Goal: Find specific page/section: Find specific page/section

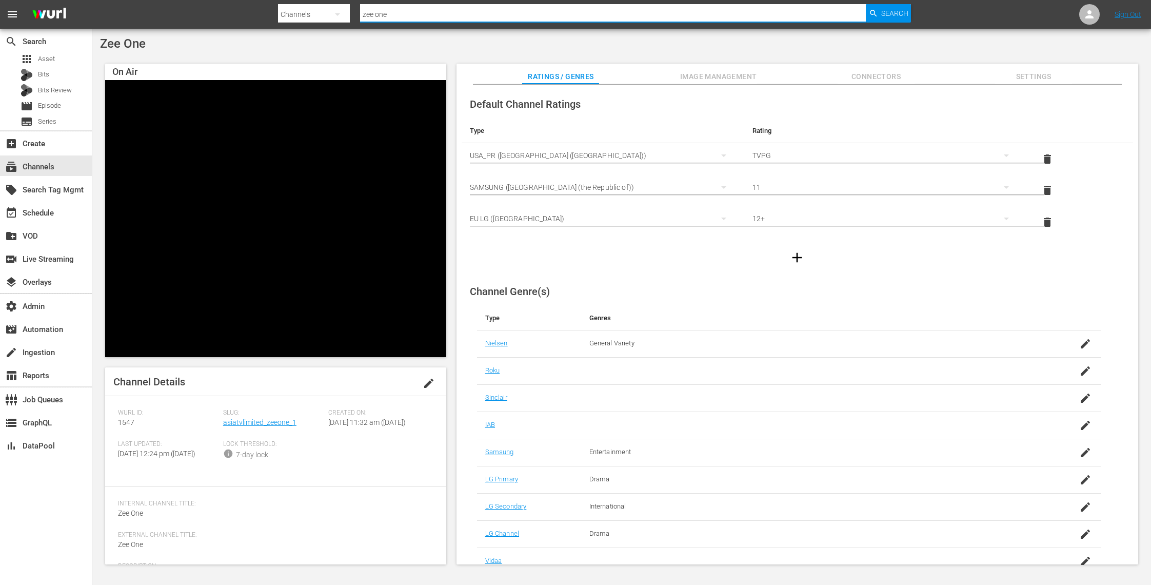
paste input "addictvllc_addictatv_1"
drag, startPoint x: 408, startPoint y: 15, endPoint x: 272, endPoint y: 18, distance: 136.0
click at [272, 18] on nav "menu Search By Channels Search ID, Title, Description, Keywords, or Category ze…" at bounding box center [575, 14] width 1151 height 29
type input "addictvllc_addictatv_1"
click at [889, 14] on span "Search" at bounding box center [894, 13] width 27 height 18
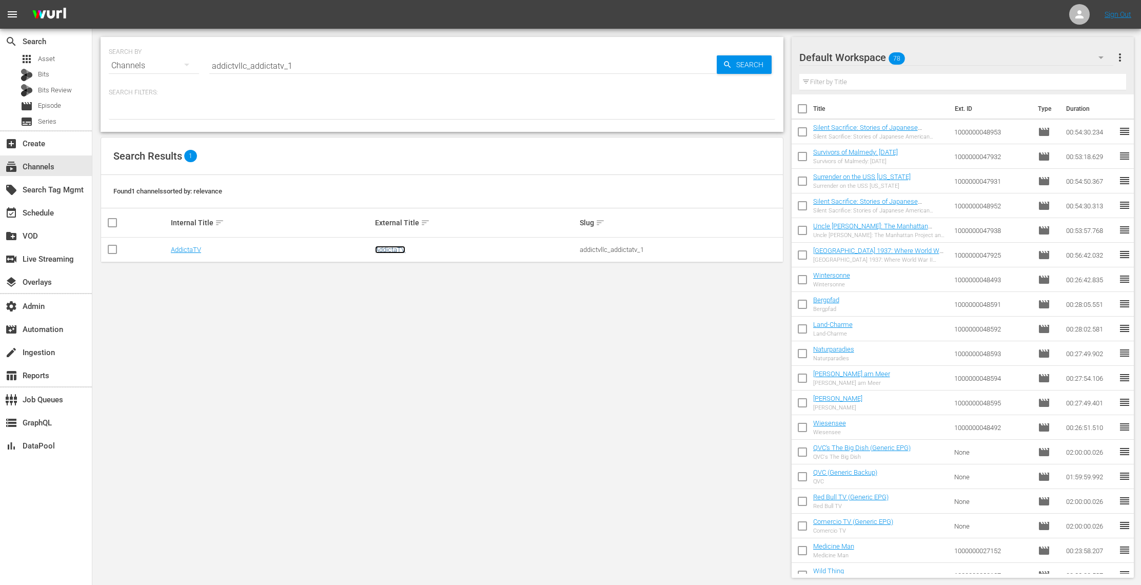
click at [393, 249] on link "AddictaTV" at bounding box center [390, 250] width 30 height 8
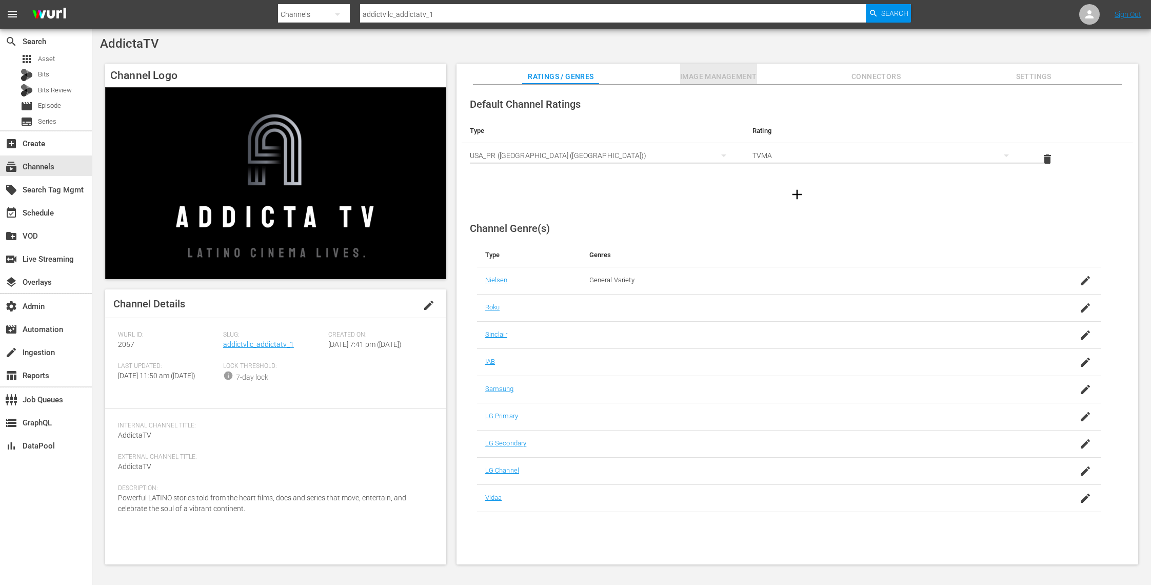
click at [737, 75] on span "Image Management" at bounding box center [718, 76] width 77 height 13
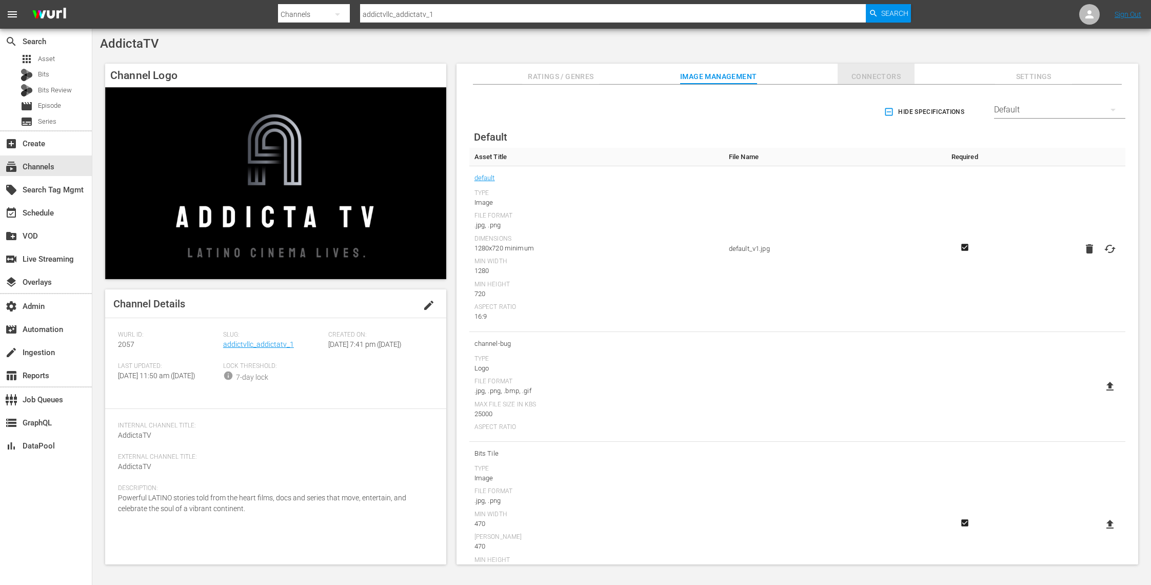
click at [877, 73] on span "Connectors" at bounding box center [876, 76] width 77 height 13
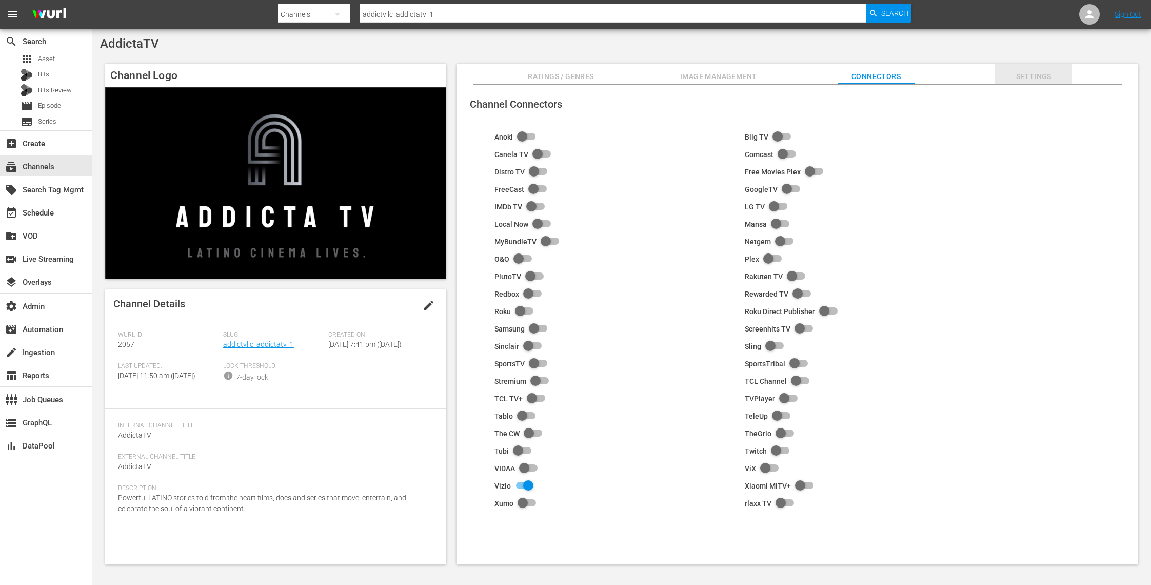
click at [1043, 75] on span "Settings" at bounding box center [1033, 76] width 77 height 13
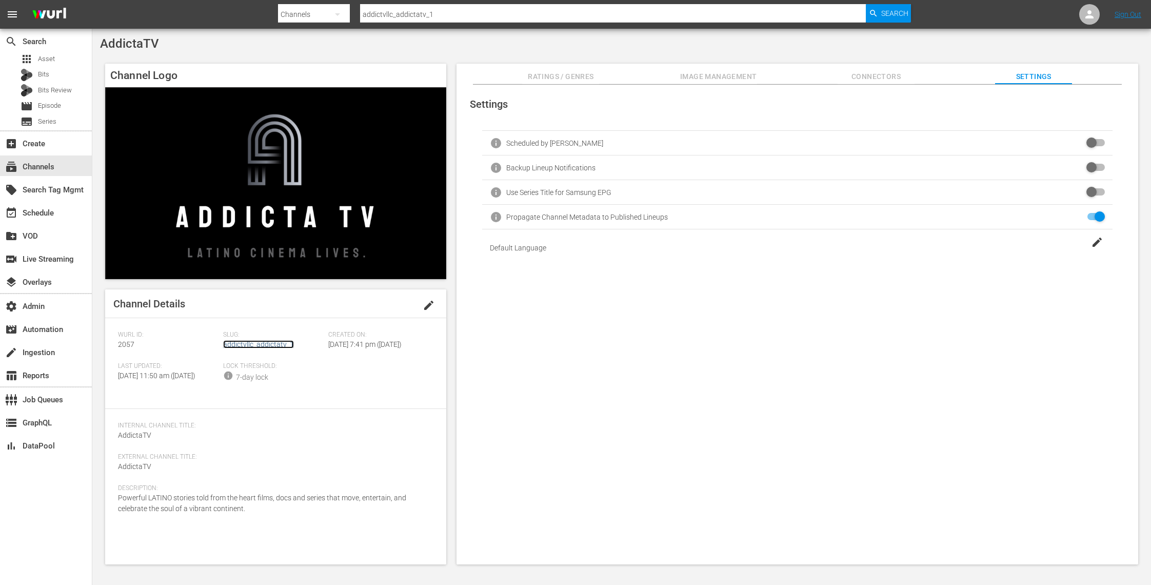
click at [263, 345] on link "addictvllc_addictatv_1" at bounding box center [258, 344] width 71 height 8
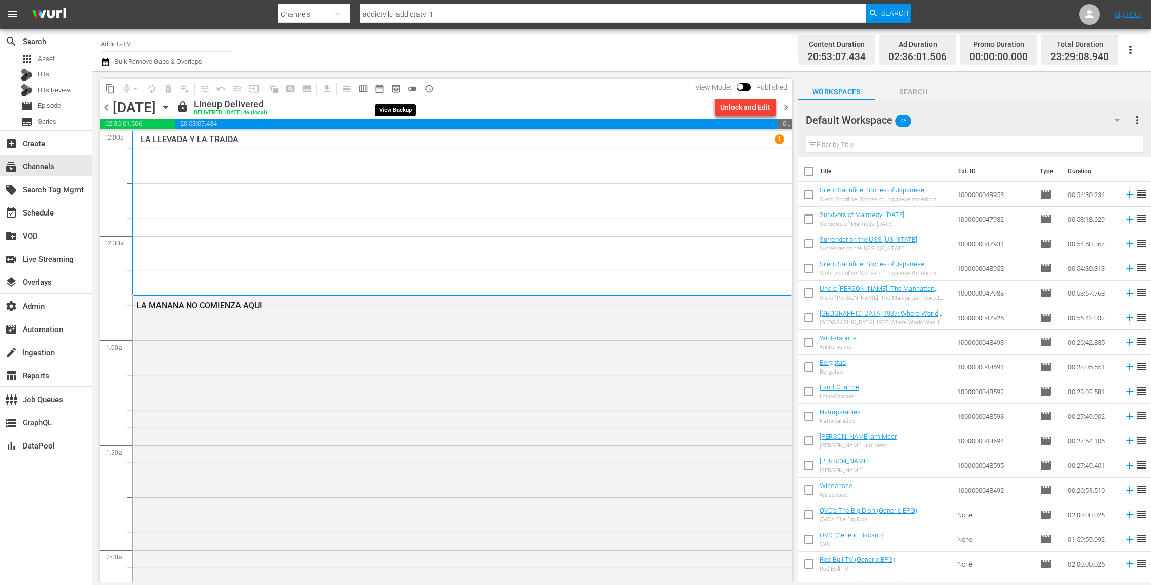
click at [397, 89] on span "preview_outlined" at bounding box center [396, 89] width 10 height 10
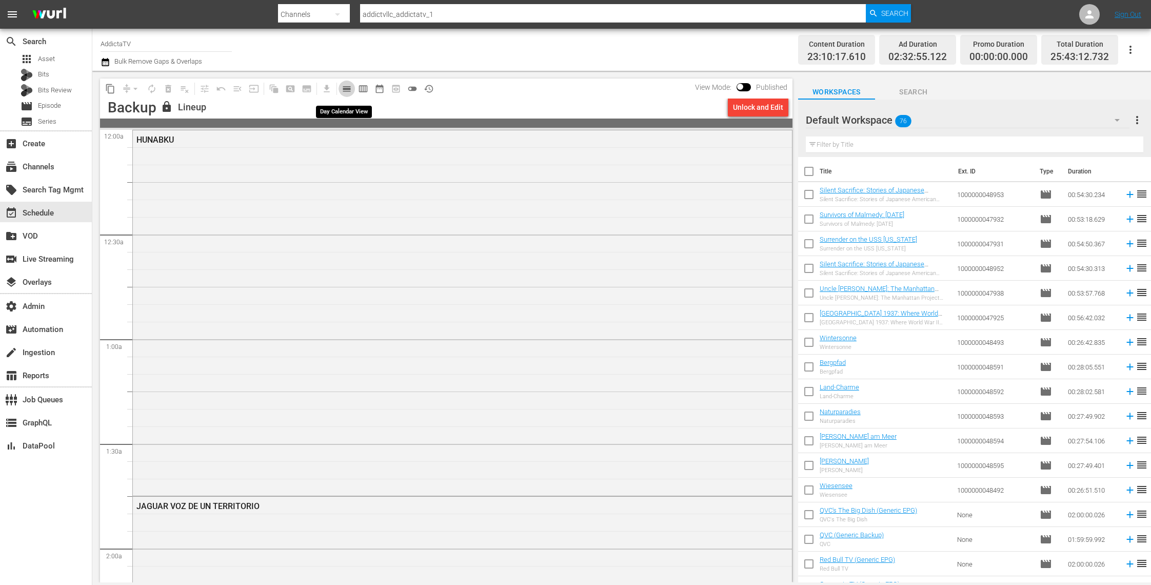
click at [344, 90] on span "calendar_view_day_outlined" at bounding box center [347, 89] width 10 height 10
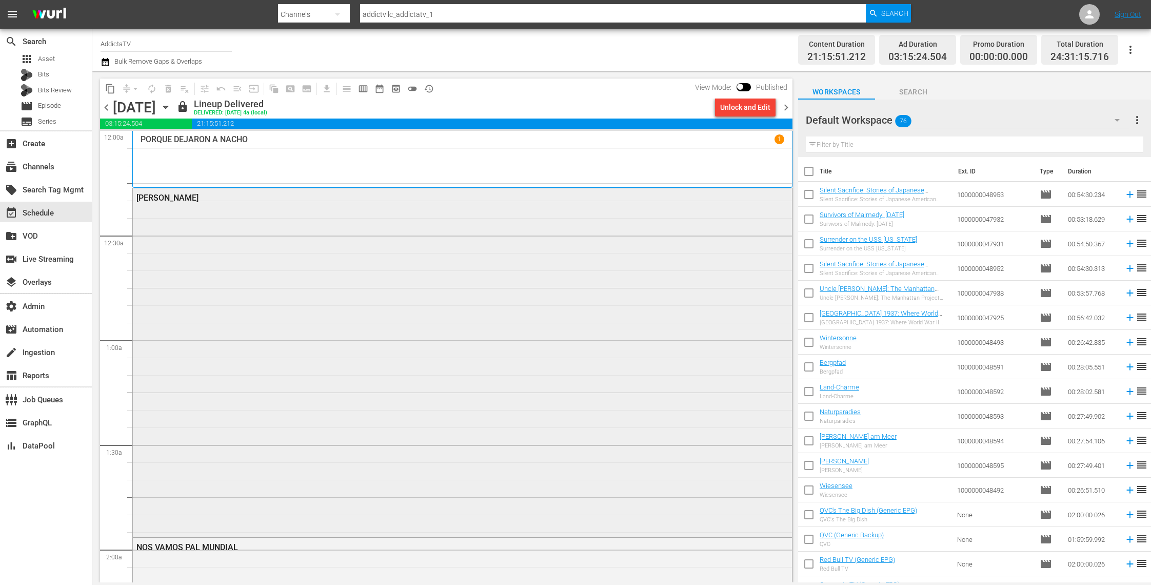
click at [278, 383] on div "PARAMO" at bounding box center [462, 361] width 659 height 346
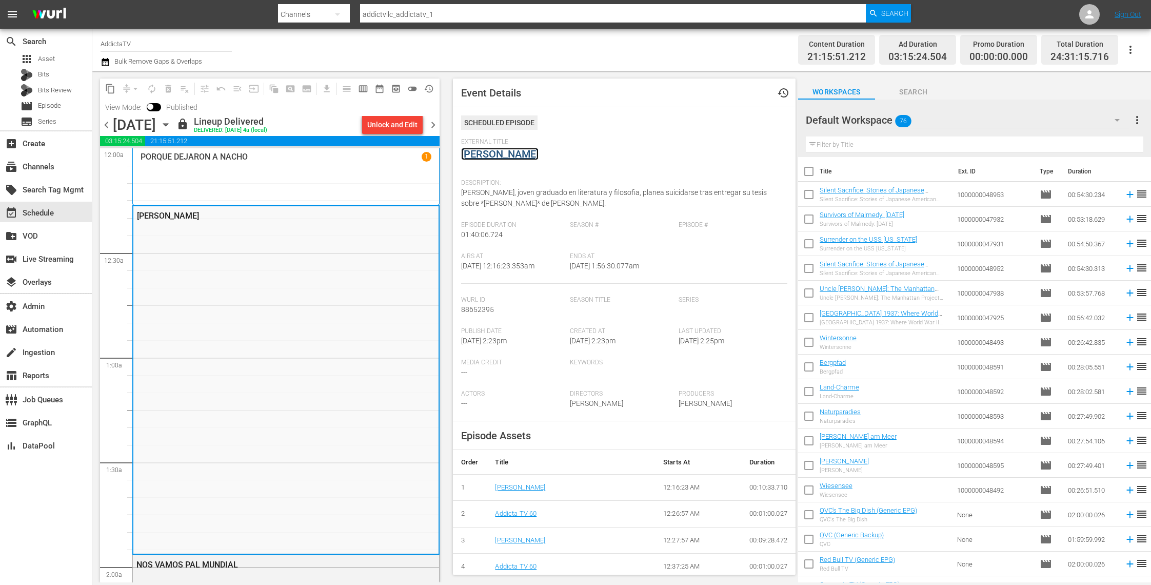
click at [489, 155] on link "PARAMO" at bounding box center [499, 154] width 77 height 12
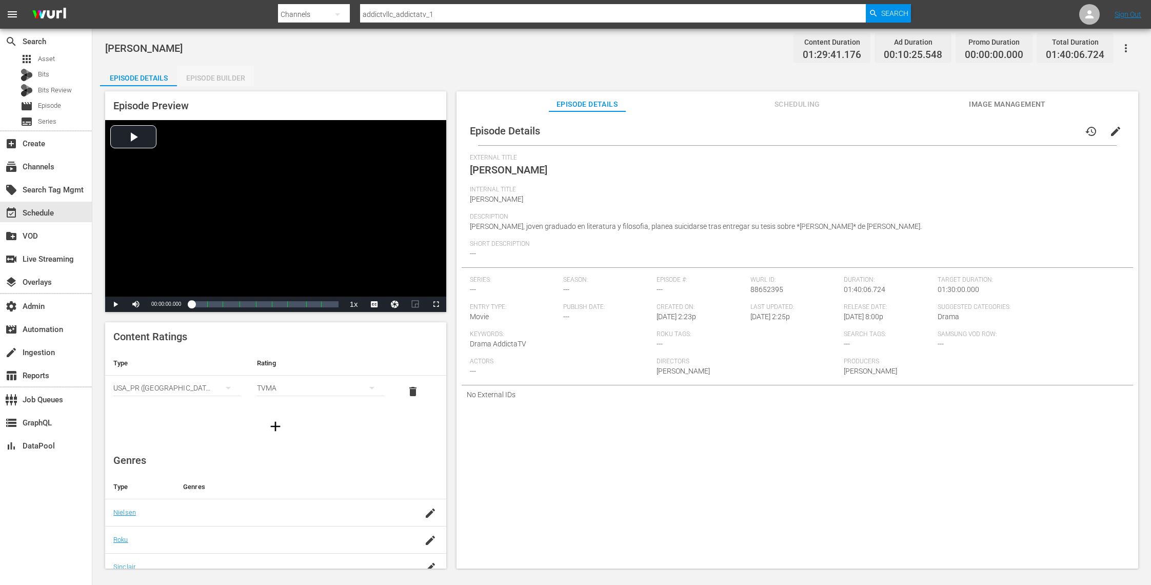
click at [233, 80] on div "Episode Builder" at bounding box center [215, 78] width 77 height 25
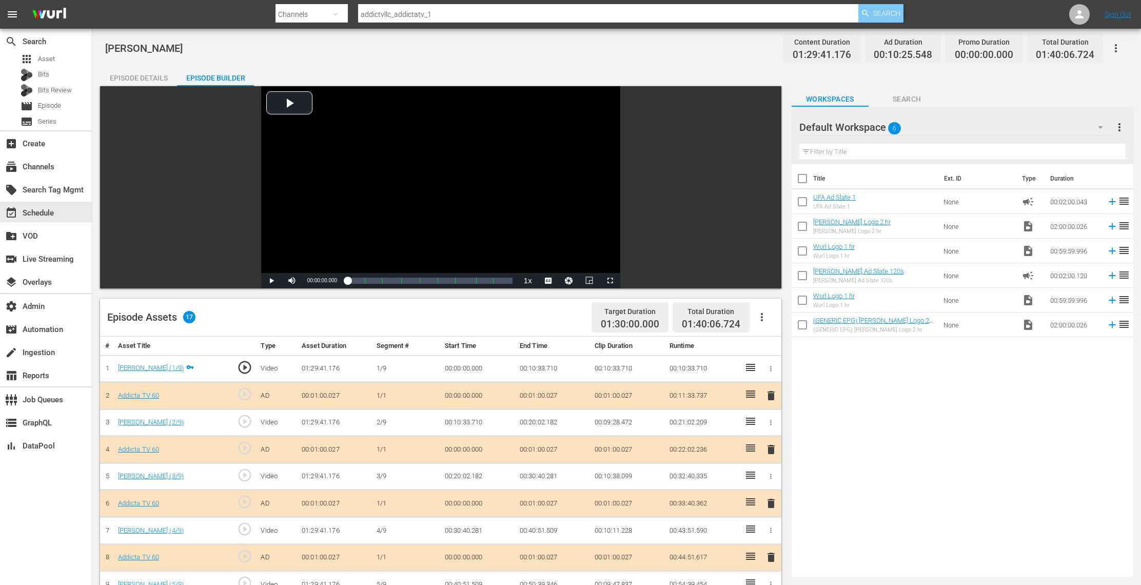
click at [895, 11] on span "Search" at bounding box center [886, 13] width 27 height 18
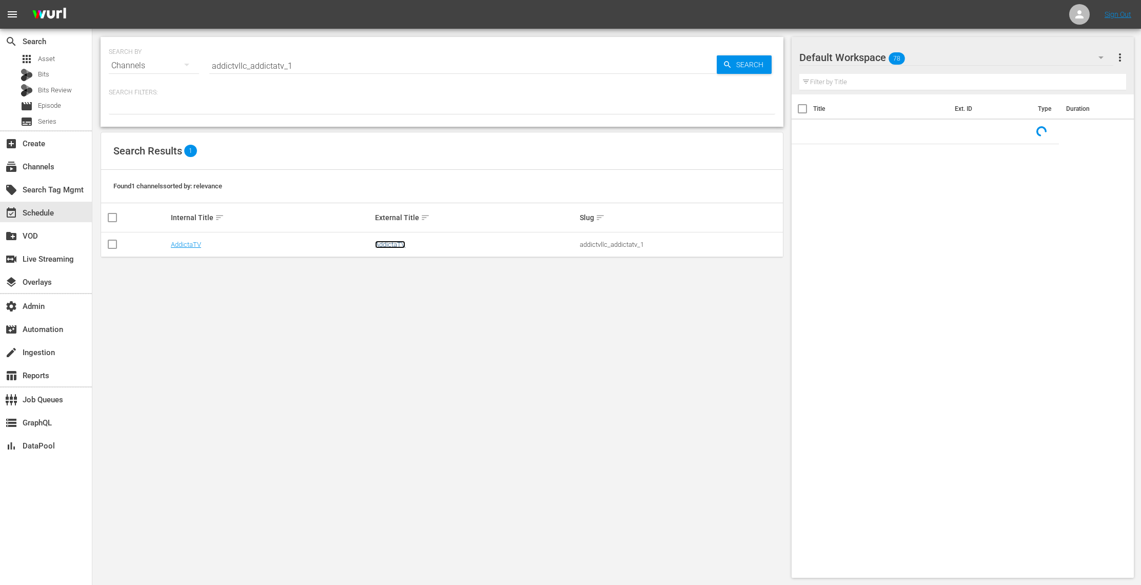
click at [393, 244] on link "AddictaTV" at bounding box center [390, 245] width 30 height 8
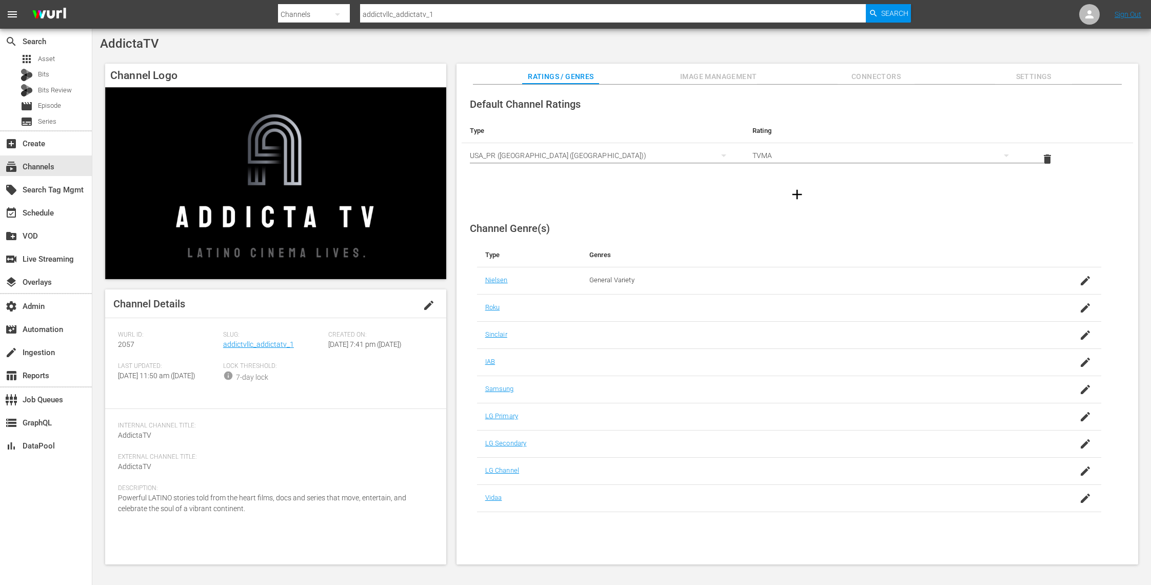
click at [1045, 76] on span "Settings" at bounding box center [1033, 76] width 77 height 13
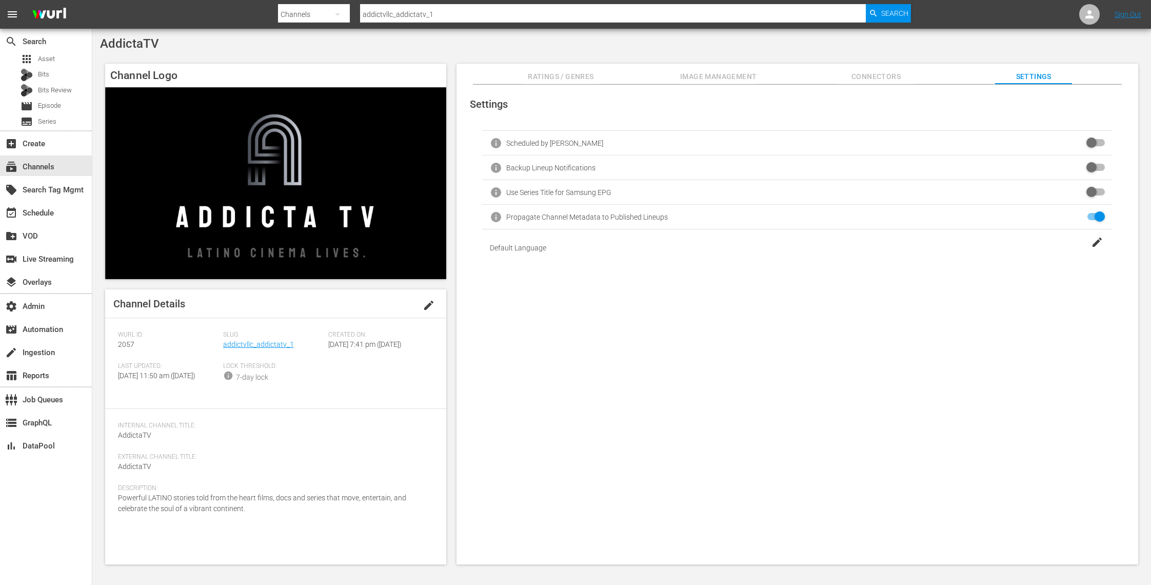
click at [1092, 169] on input "checkbox" at bounding box center [1094, 168] width 23 height 12
checkbox input "false"
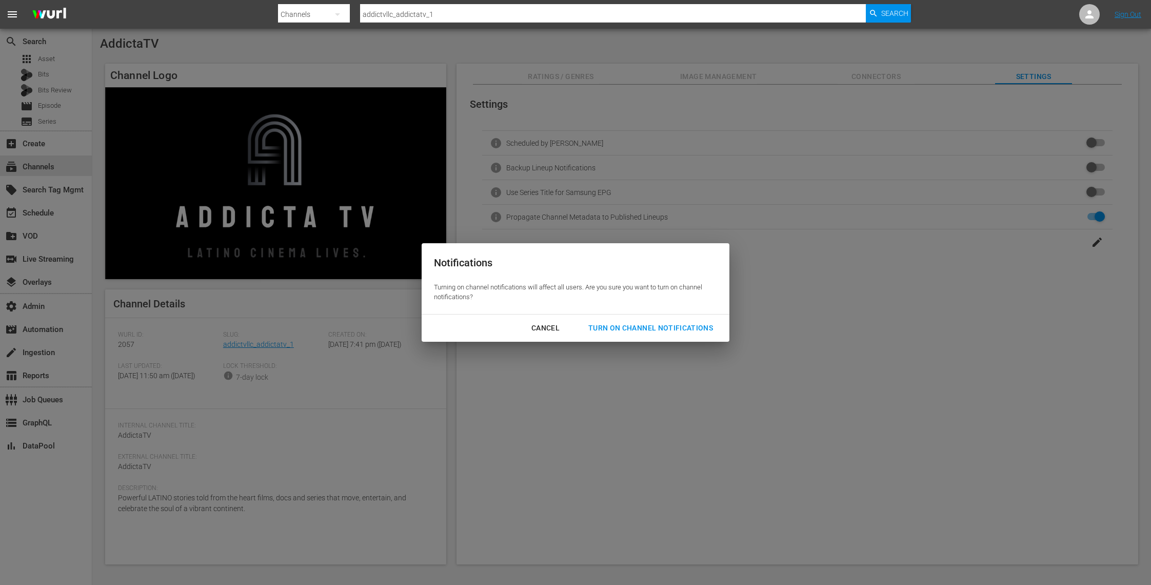
click at [664, 327] on div "Turn On Channel Notifications" at bounding box center [650, 328] width 141 height 13
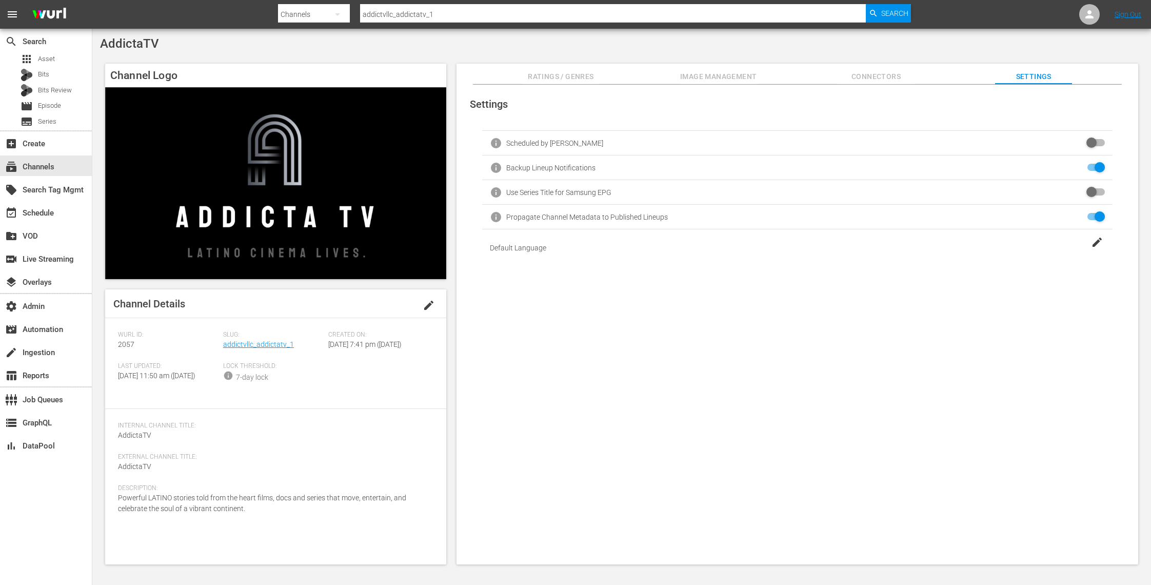
click at [307, 245] on img at bounding box center [275, 183] width 341 height 192
click at [268, 345] on link "addictvllc_addictatv_1" at bounding box center [258, 344] width 71 height 8
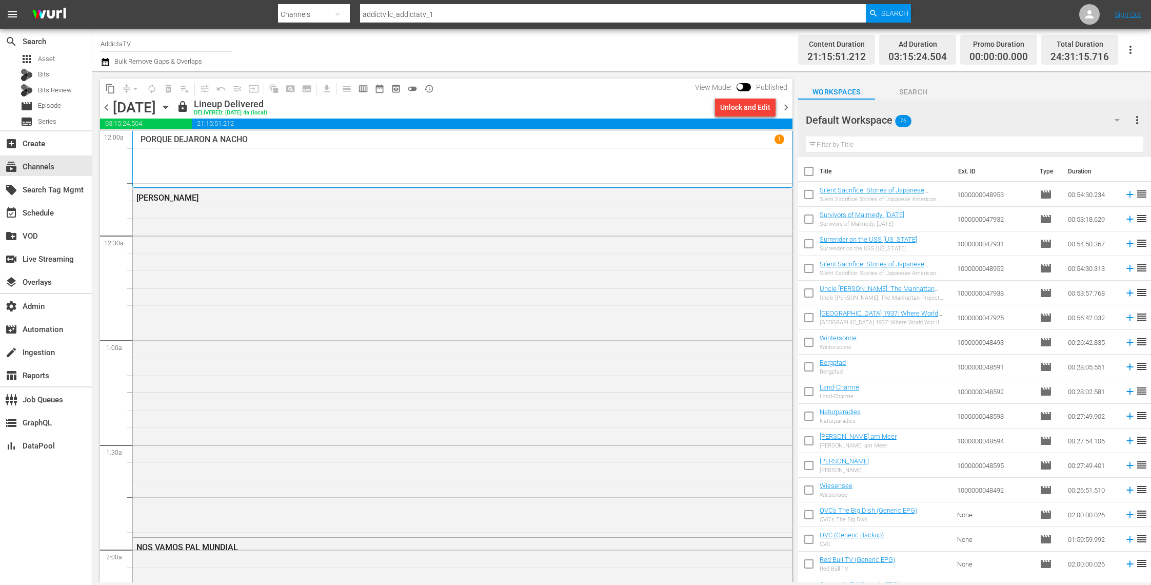
click at [255, 544] on div "NOS VAMOS PAL MUNDIAL" at bounding box center [433, 547] width 595 height 10
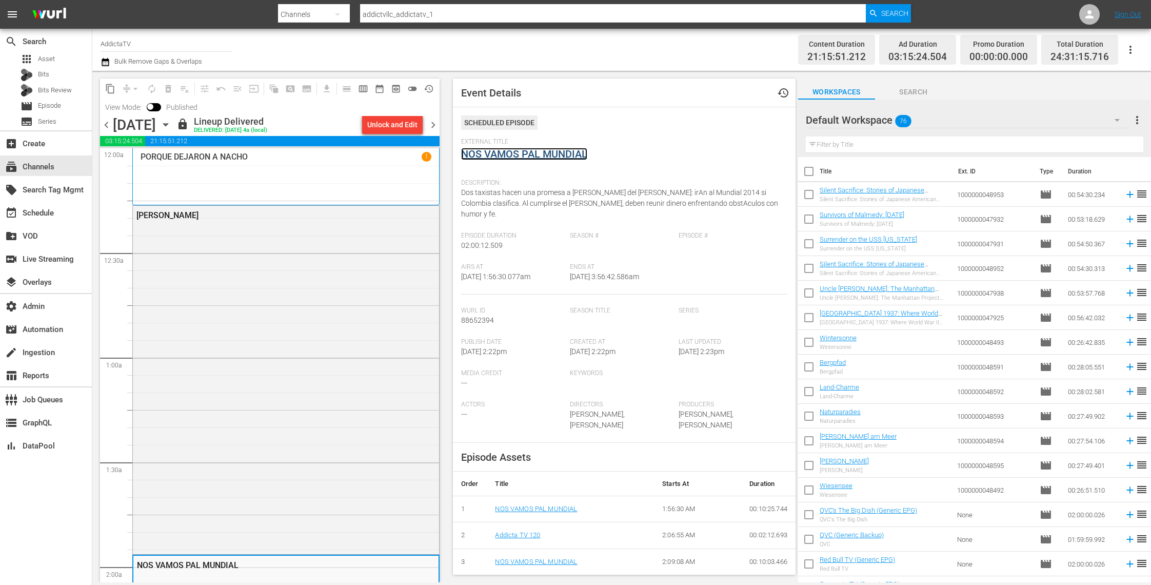
click at [553, 151] on link "NOS VAMOS PAL MUNDIAL" at bounding box center [524, 154] width 126 height 12
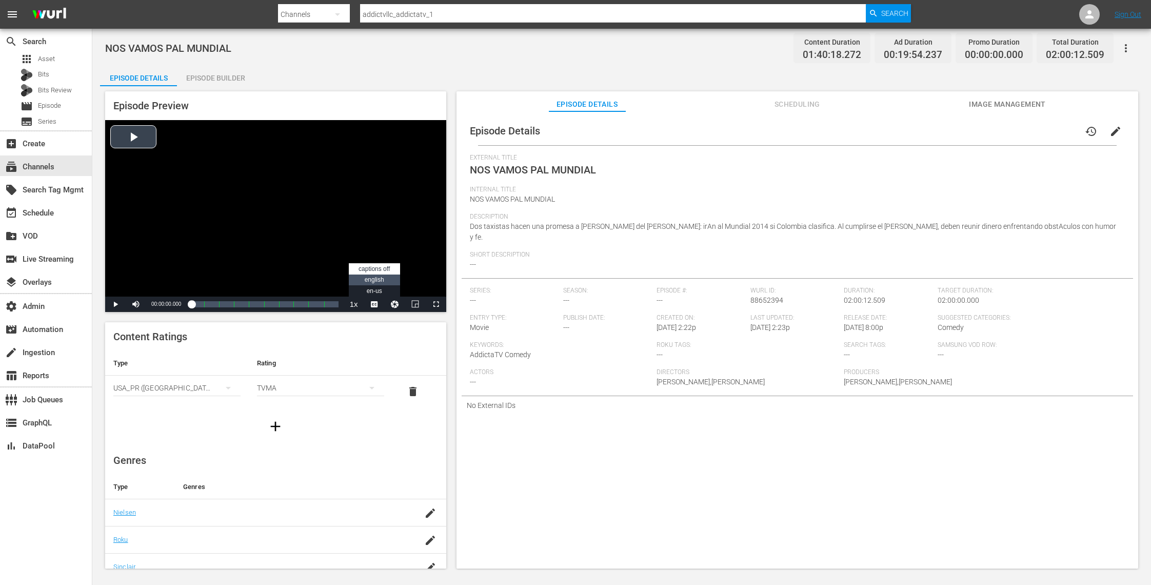
click at [384, 279] on li "english" at bounding box center [374, 279] width 51 height 11
click at [115, 304] on span "Video Player" at bounding box center [115, 304] width 0 height 0
drag, startPoint x: 202, startPoint y: 304, endPoint x: 279, endPoint y: 304, distance: 77.5
click at [279, 304] on div "Loaded : 0.50% 01:01:47.128 NOS VAMOS PAL MUNDIAL (6/10) 00:00:01.485" at bounding box center [264, 304] width 147 height 10
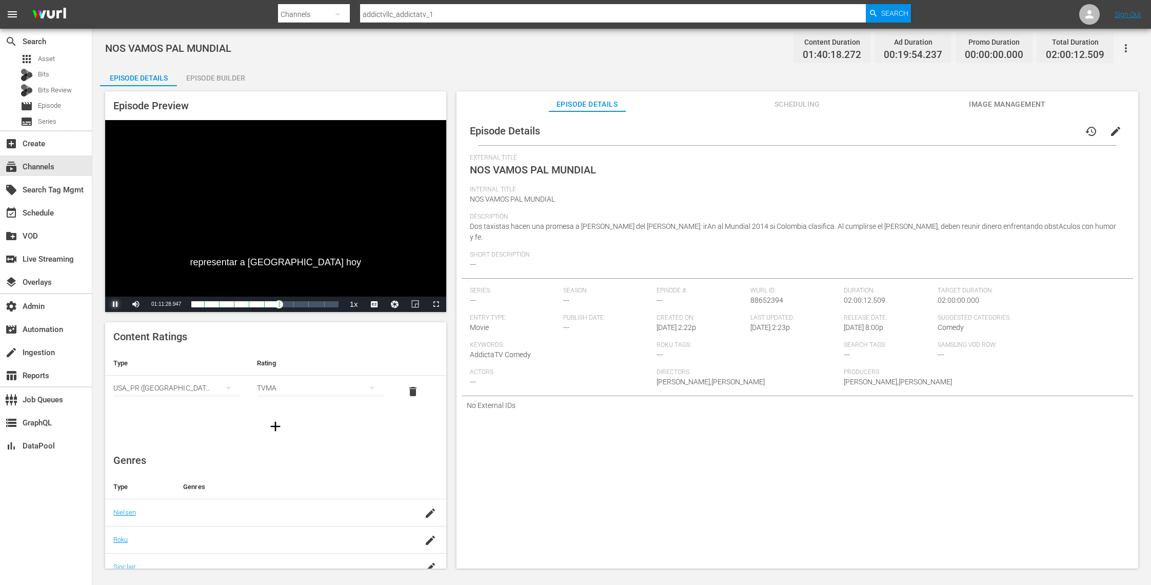
click at [115, 304] on span "Video Player" at bounding box center [115, 304] width 0 height 0
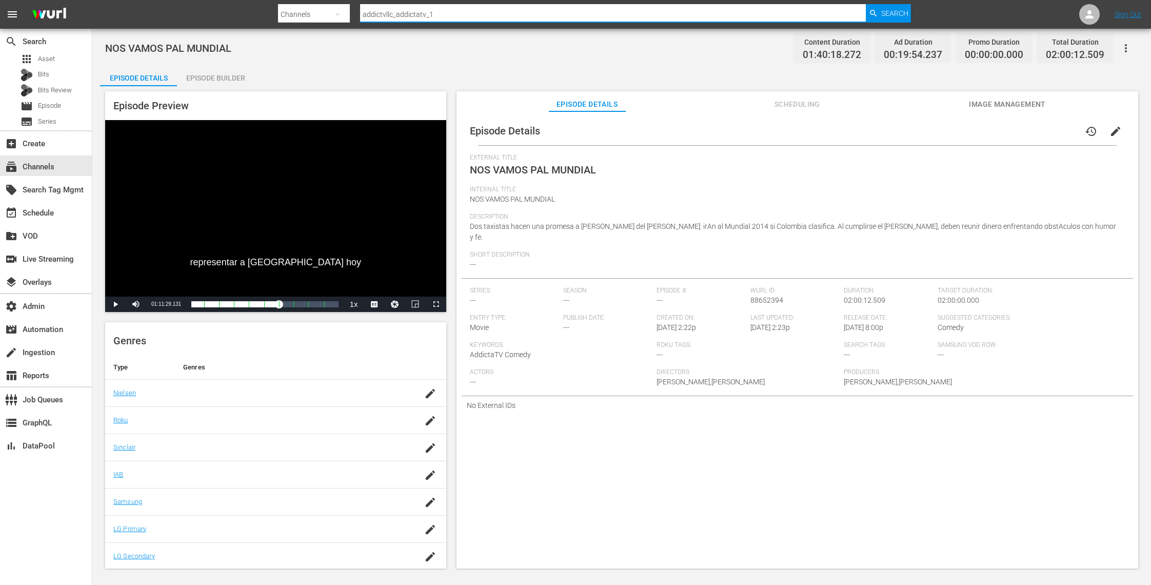
drag, startPoint x: 466, startPoint y: 13, endPoint x: 342, endPoint y: 10, distance: 124.2
click at [342, 10] on div "Search By Channels Search ID, Title, Description, Keywords, or Category addictv…" at bounding box center [594, 14] width 633 height 25
paste input "scripps_bouncexl_2"
type input "scripps_bouncexl_2"
click at [892, 19] on span "Search" at bounding box center [894, 13] width 27 height 18
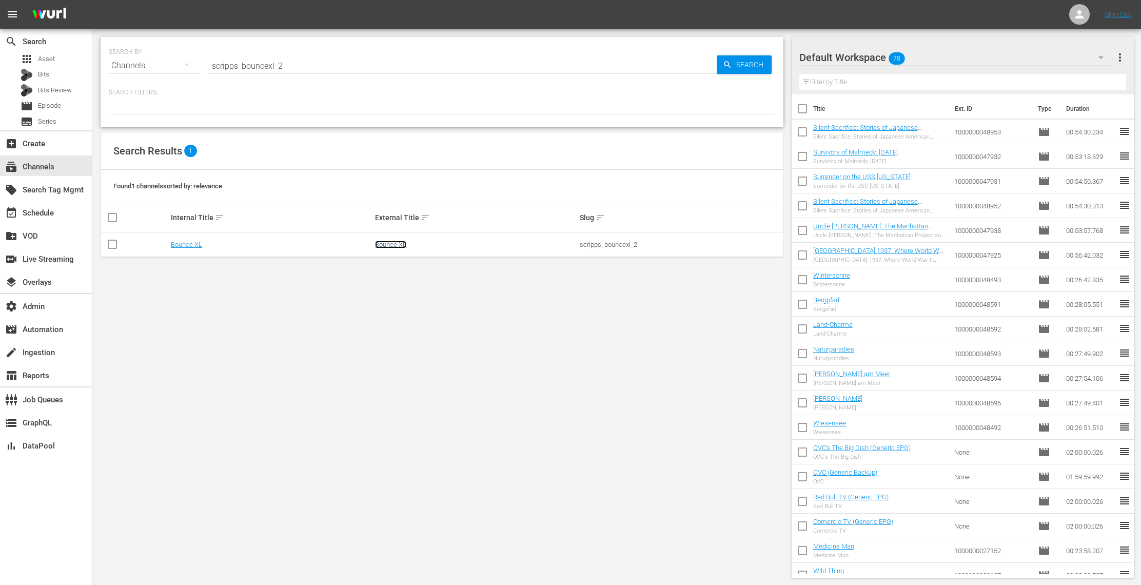
click at [390, 246] on link "Bounce XL" at bounding box center [390, 245] width 31 height 8
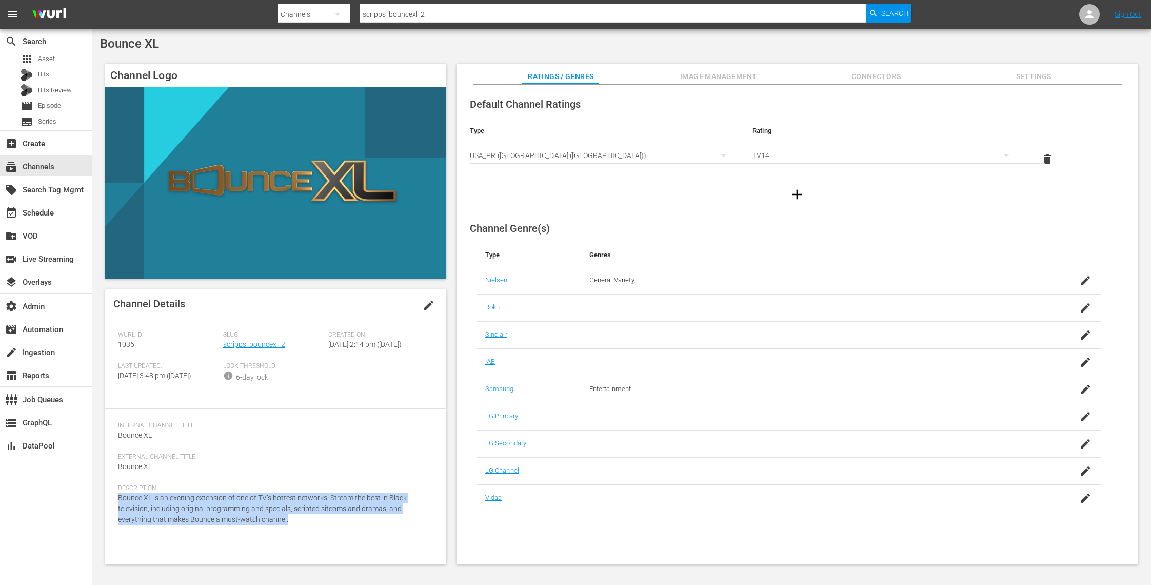
drag, startPoint x: 295, startPoint y: 543, endPoint x: 116, endPoint y: 517, distance: 180.4
click at [116, 517] on div "Channel Details edit Wurl ID: 1036 Slug: scripps_bouncexl_2 Created On: Thu Oct…" at bounding box center [275, 426] width 341 height 275
copy span "Bounce XL is an exciting extension of one of TV’s hottest networks. Stream the …"
click at [746, 75] on span "Image Management" at bounding box center [718, 76] width 77 height 13
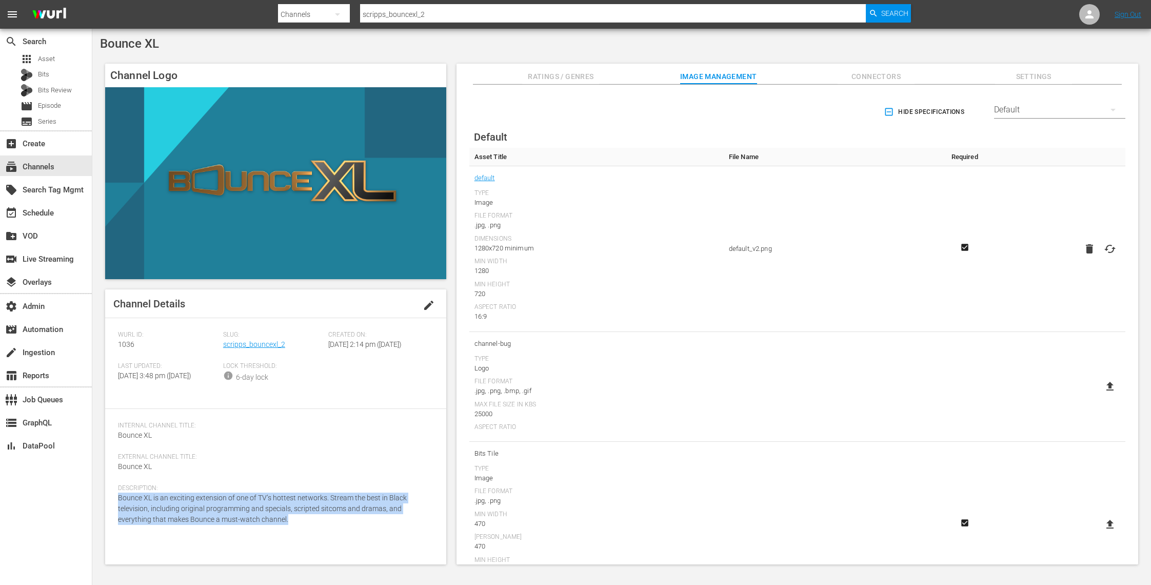
click at [879, 82] on span "Connectors" at bounding box center [876, 76] width 77 height 13
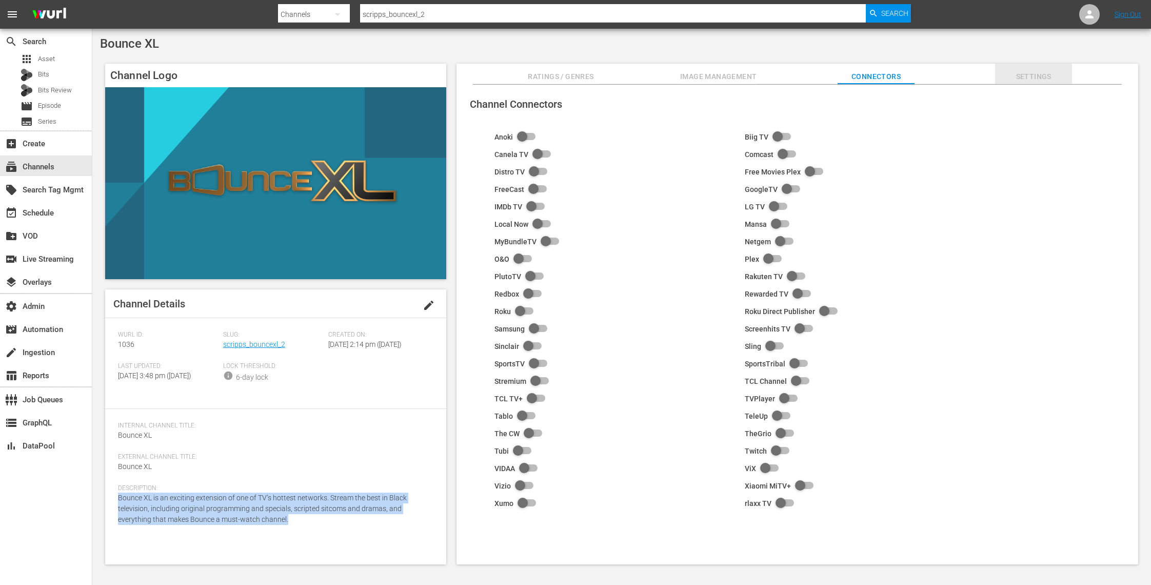
click at [1021, 70] on span "Settings" at bounding box center [1033, 76] width 77 height 13
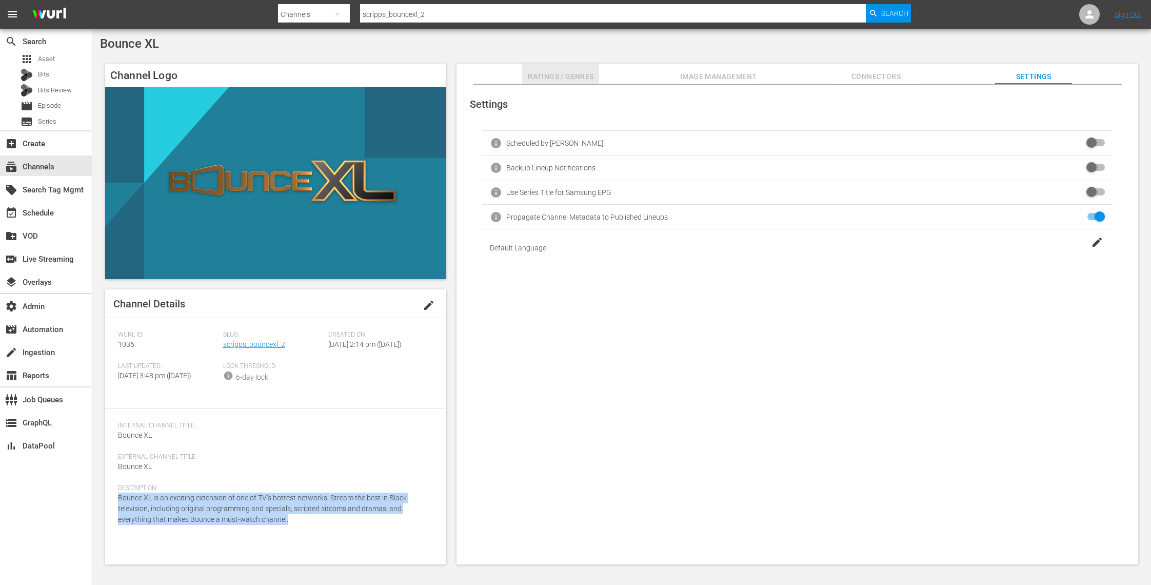
click at [580, 74] on span "Ratings / Genres" at bounding box center [560, 76] width 77 height 13
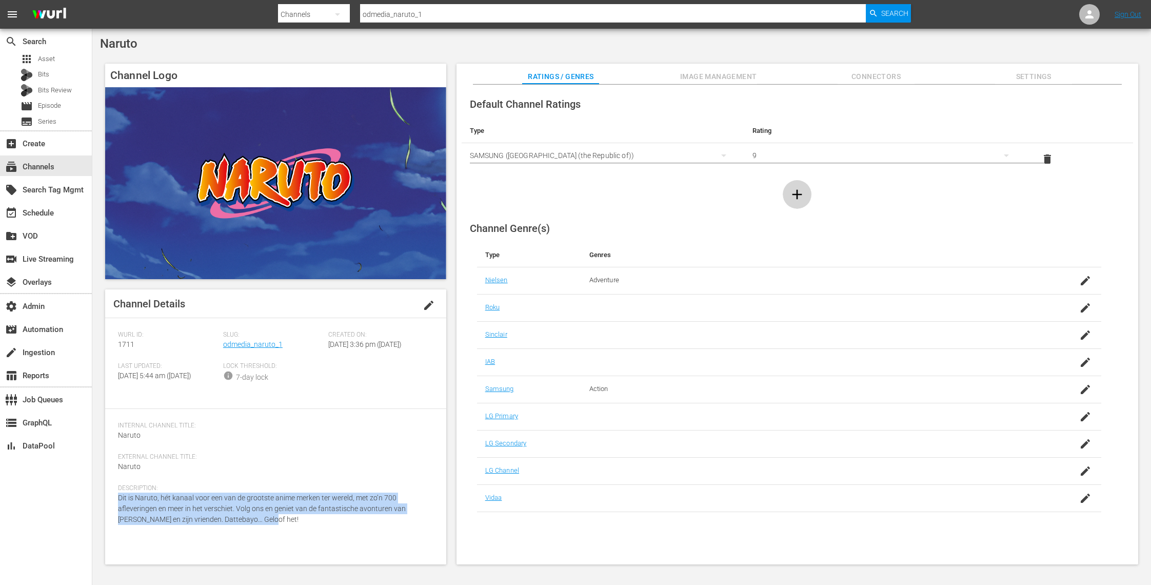
click at [798, 190] on icon "button" at bounding box center [797, 194] width 16 height 16
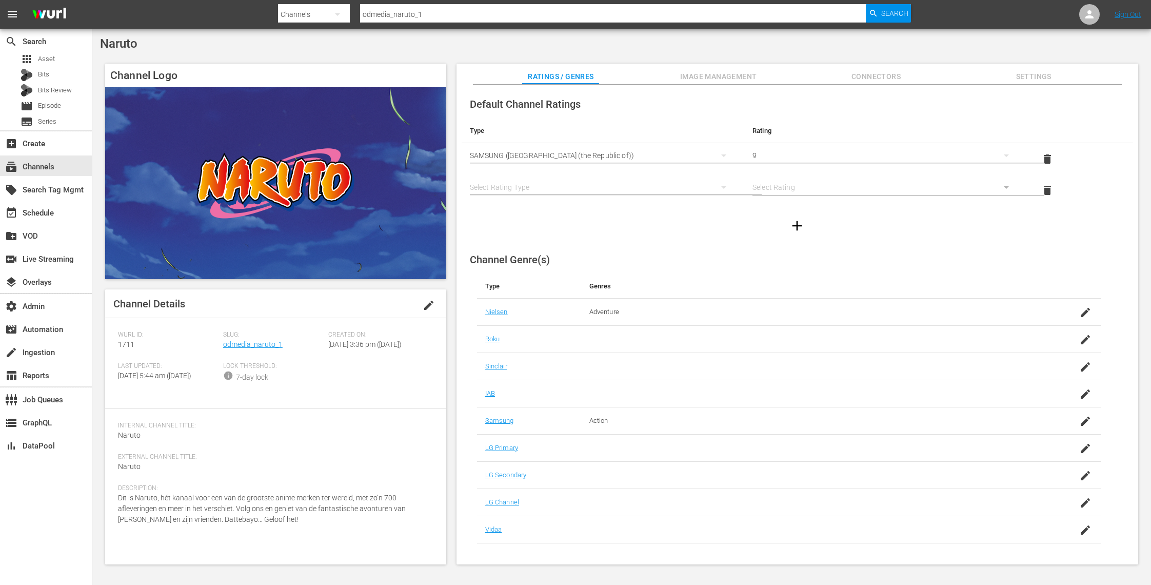
click at [643, 181] on div "simple table" at bounding box center [603, 187] width 266 height 29
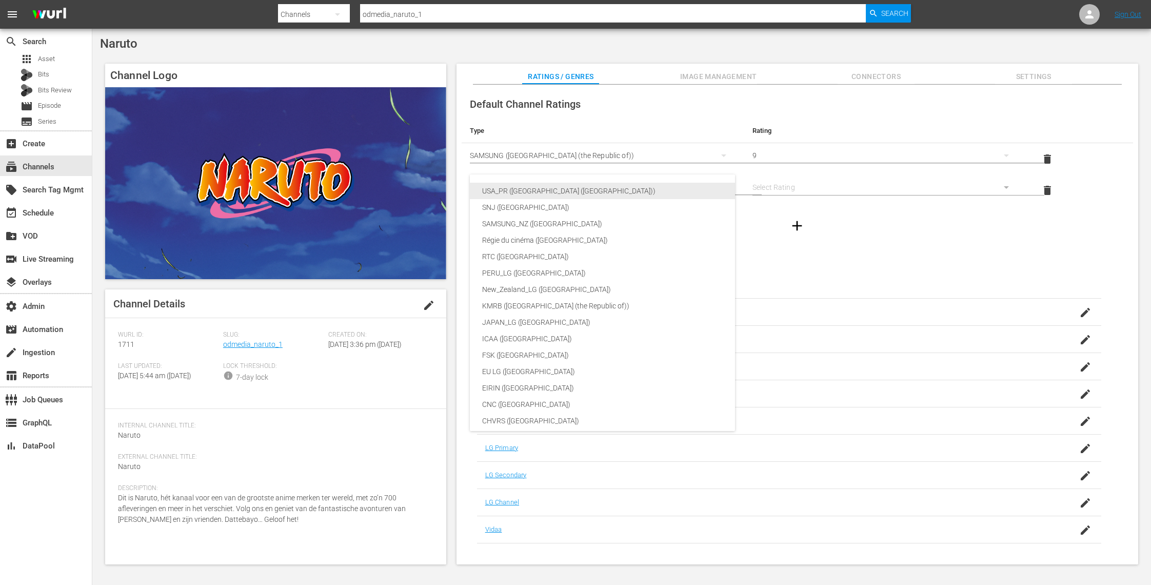
click at [637, 190] on div "USA_PR ([GEOGRAPHIC_DATA] ([GEOGRAPHIC_DATA]))" at bounding box center [608, 191] width 252 height 16
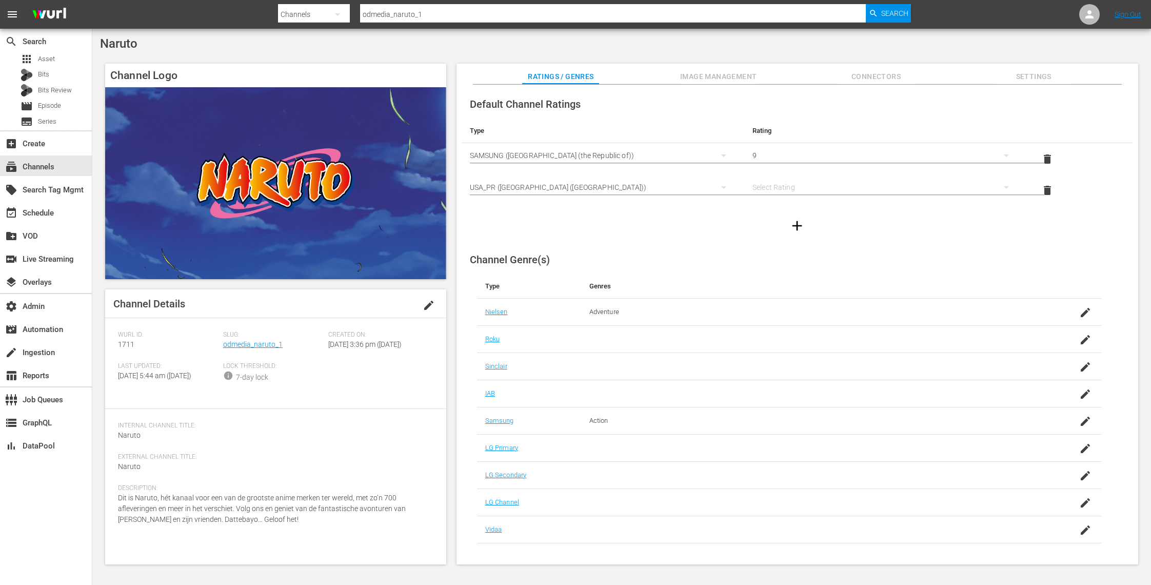
click at [785, 189] on div "simple table" at bounding box center [886, 187] width 266 height 29
click at [797, 237] on div "TVPG" at bounding box center [883, 240] width 241 height 16
click at [961, 9] on nav "menu Search By Channels Search ID, Title, Description, Keywords, or Category od…" at bounding box center [575, 14] width 1151 height 29
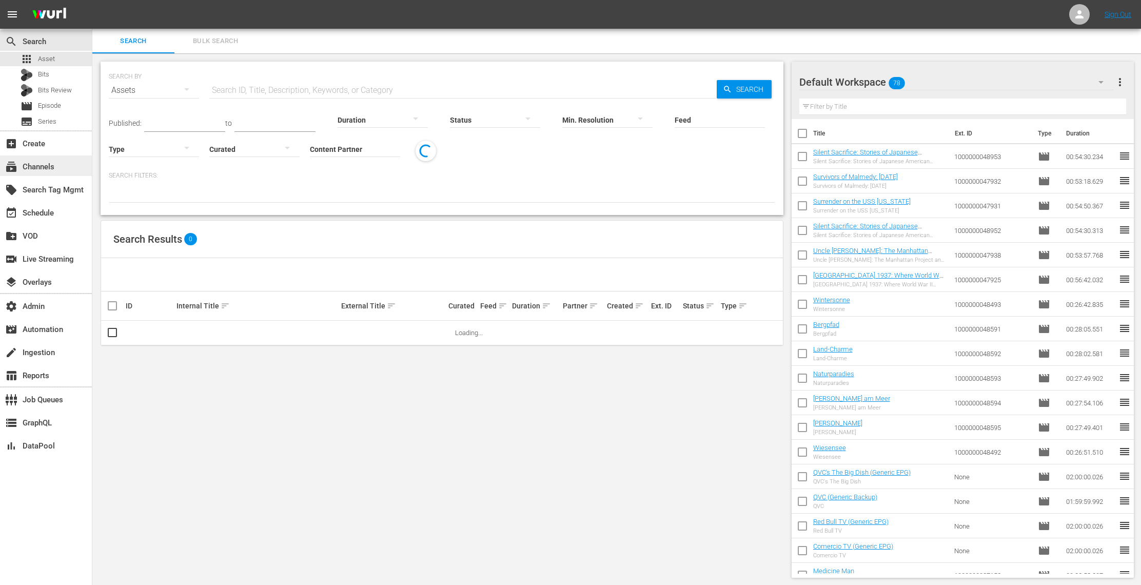
click at [49, 168] on div "subscriptions Channels" at bounding box center [28, 165] width 57 height 9
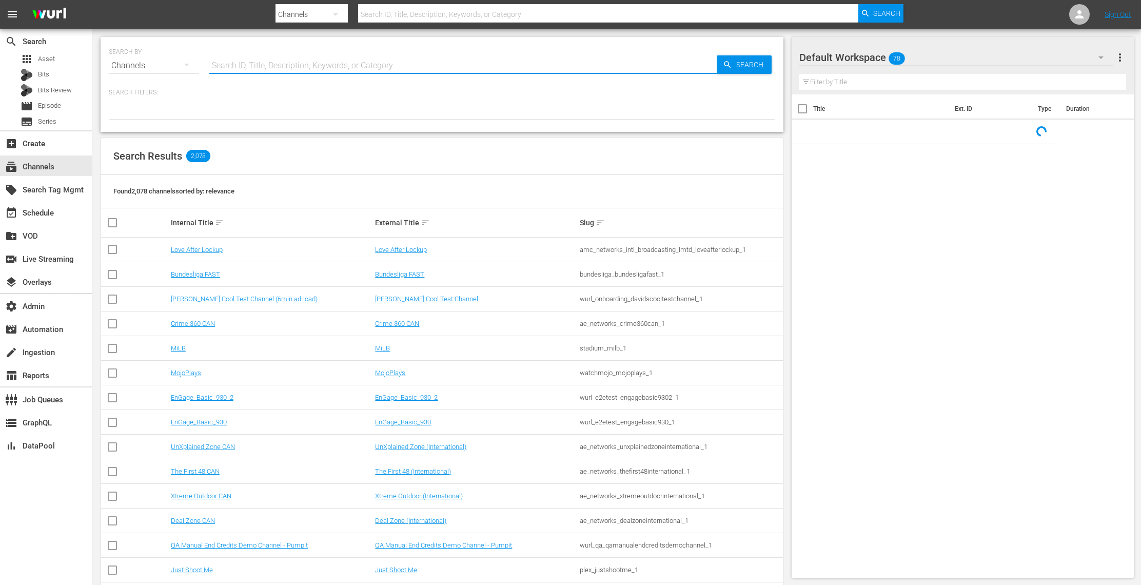
click at [330, 65] on input "text" at bounding box center [462, 65] width 507 height 25
paste input "pfl_pflmma_1"
type input "pfl_pflmma_1"
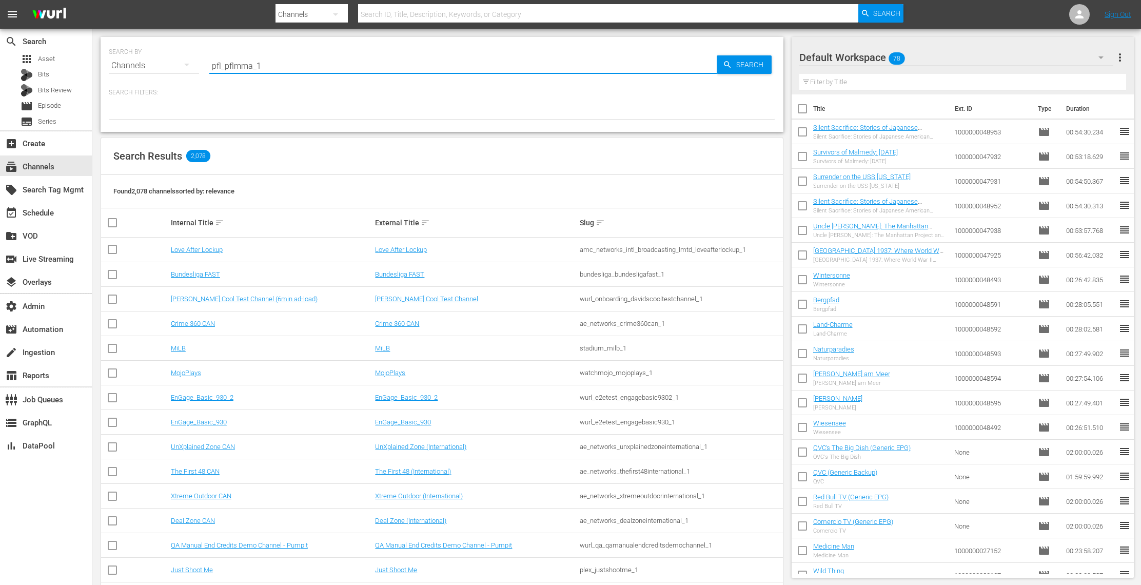
type input "pfl_pflmma_1"
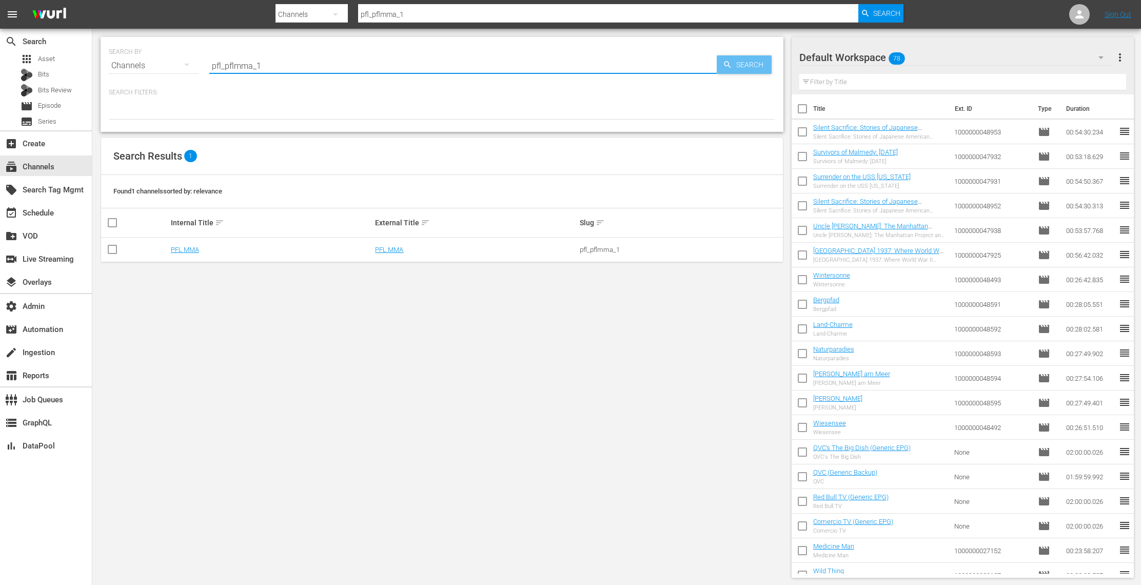
type input "pfl_pflmma_1"
click at [752, 66] on span "Search" at bounding box center [752, 64] width 40 height 18
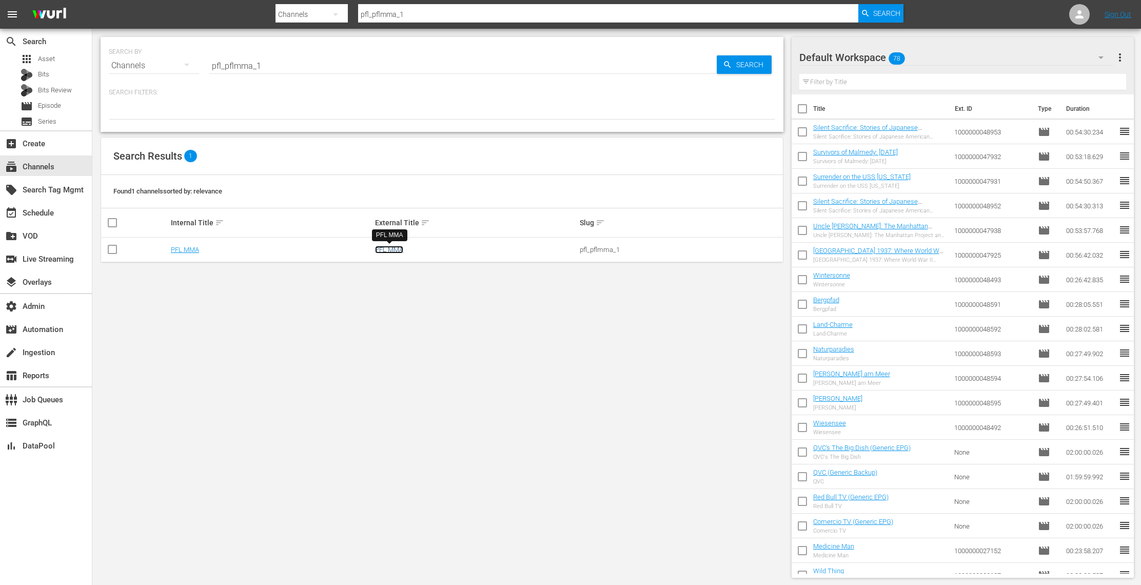
click at [390, 253] on link "PFL MMA" at bounding box center [389, 250] width 28 height 8
